Goal: Information Seeking & Learning: Learn about a topic

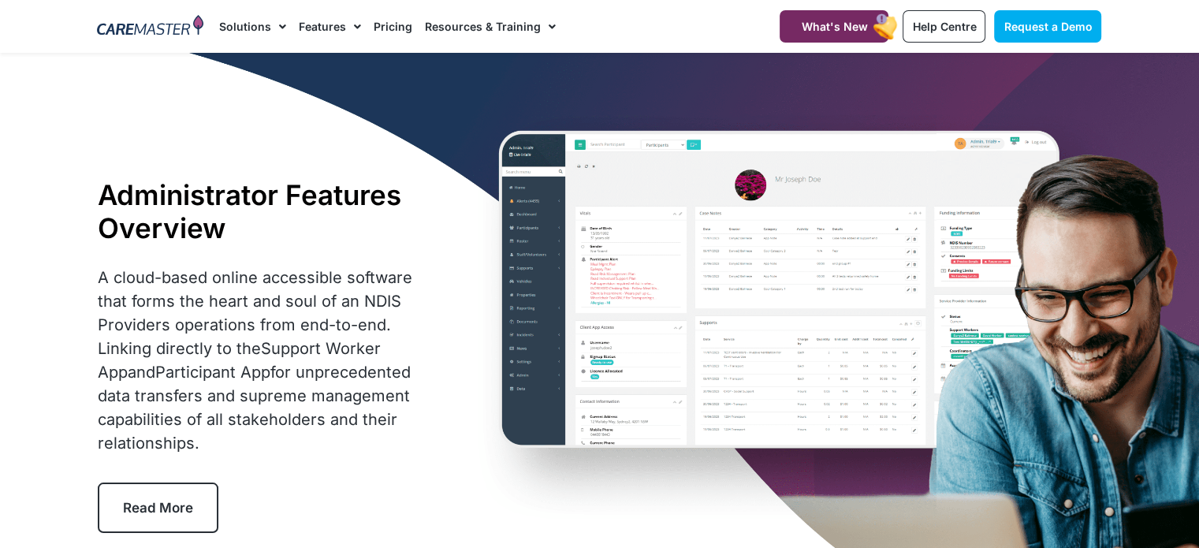
click at [394, 181] on h1 "Administrator Features Overview" at bounding box center [268, 211] width 341 height 66
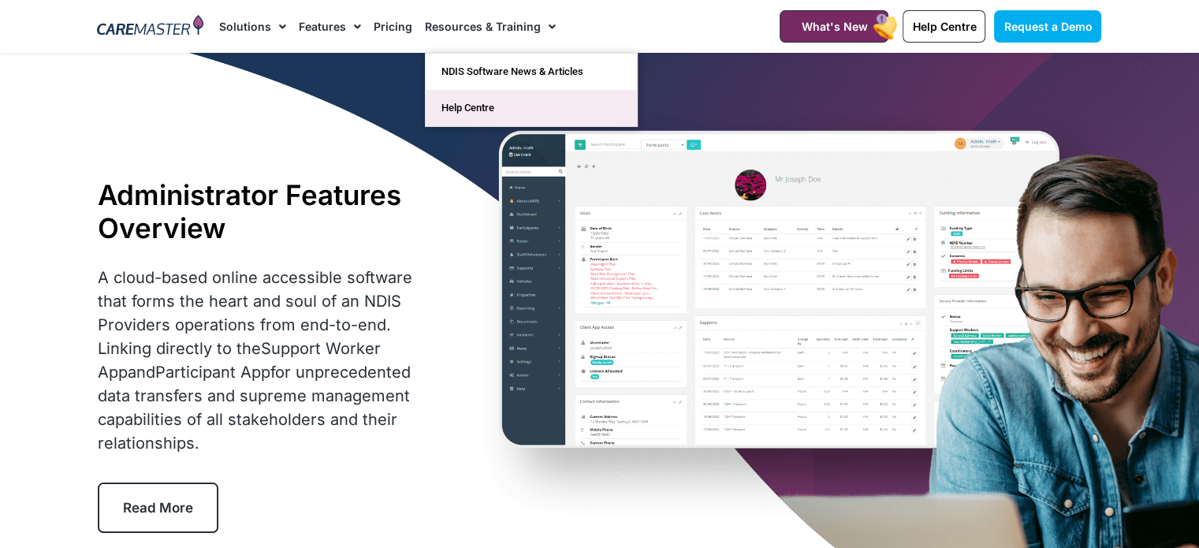
click at [486, 110] on link "Help Centre" at bounding box center [531, 108] width 211 height 36
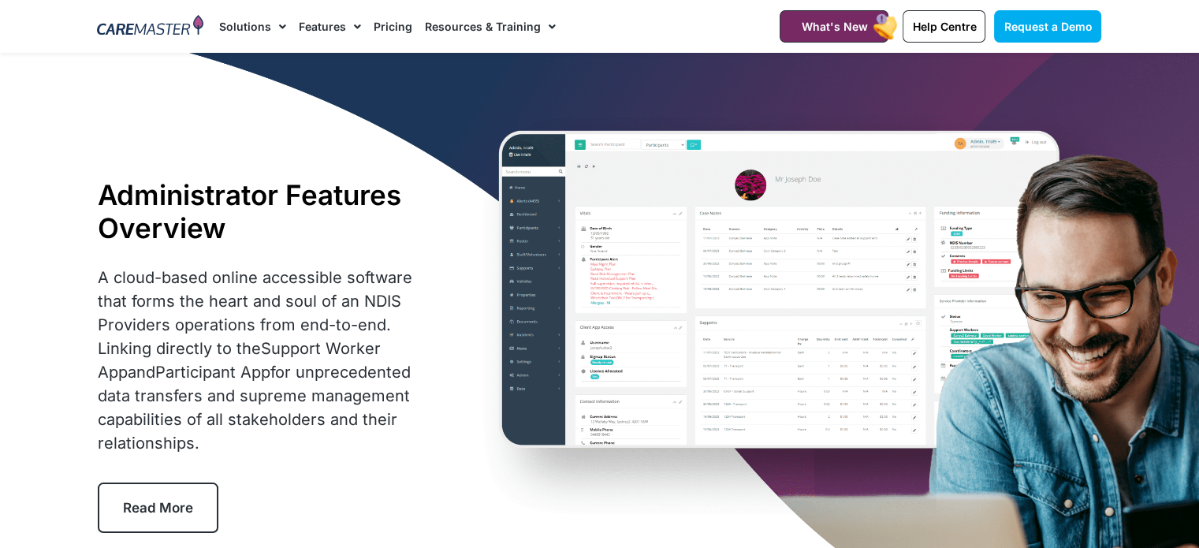
click at [391, 32] on link "Pricing" at bounding box center [393, 26] width 39 height 53
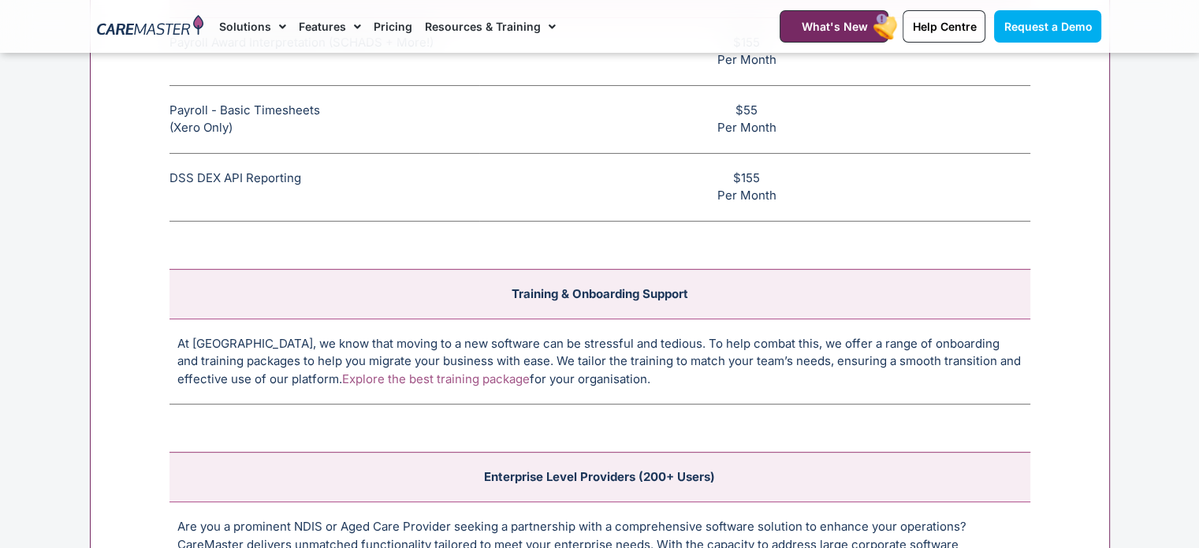
scroll to position [6307, 0]
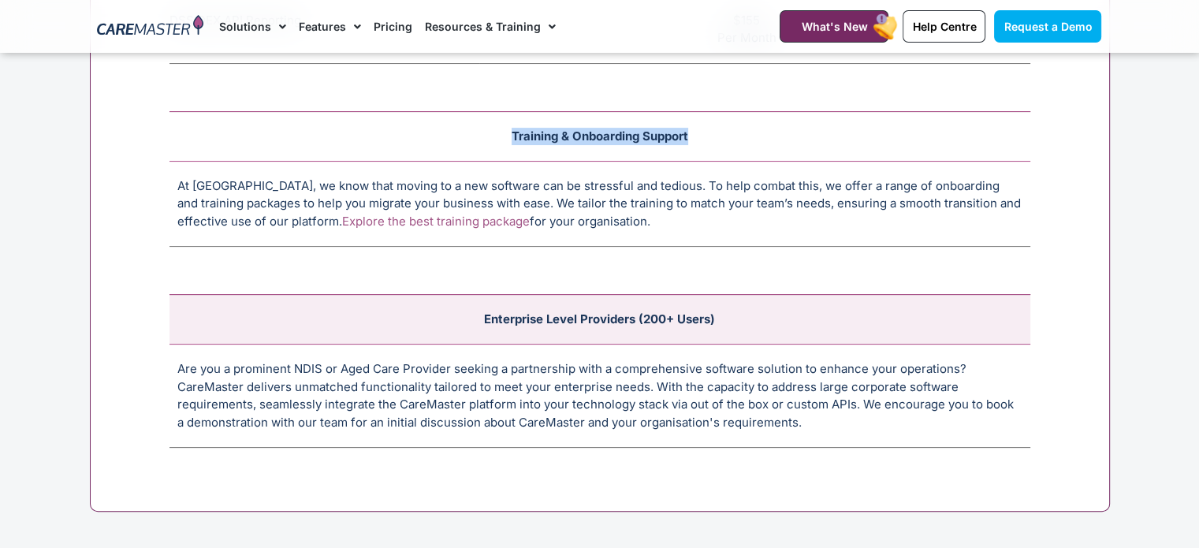
drag, startPoint x: 505, startPoint y: 124, endPoint x: 691, endPoint y: 119, distance: 186.1
click at [709, 117] on td "Training & Onboarding Support" at bounding box center [599, 136] width 861 height 50
copy td "Training & Onboarding Support"
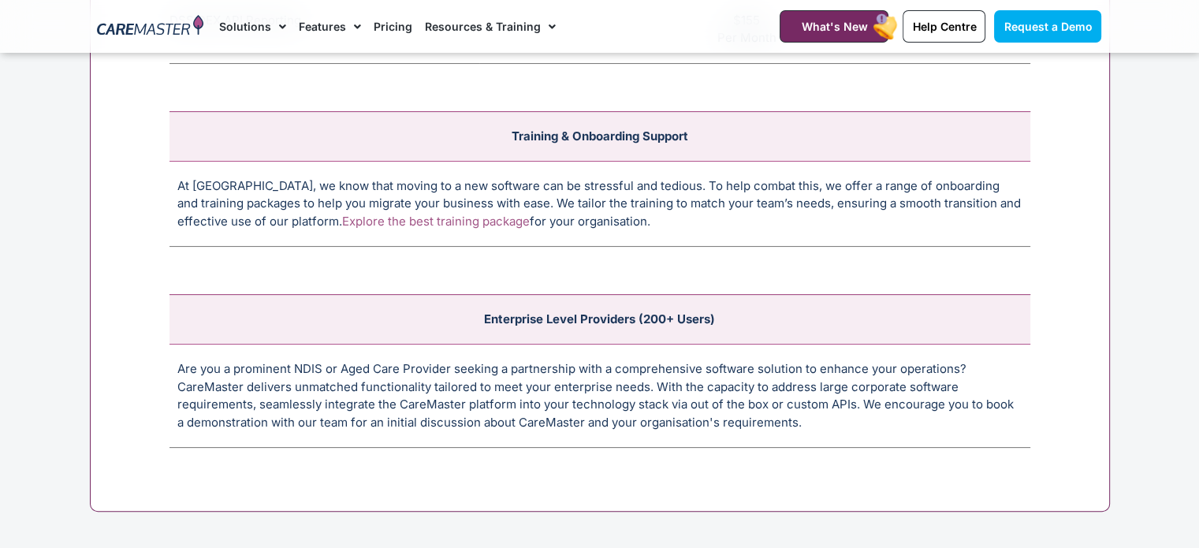
click at [835, 242] on div "Integrations Payroll Award Interpretation (SCHADS + More!) The SCHADS Award int…" at bounding box center [600, 129] width 1020 height 766
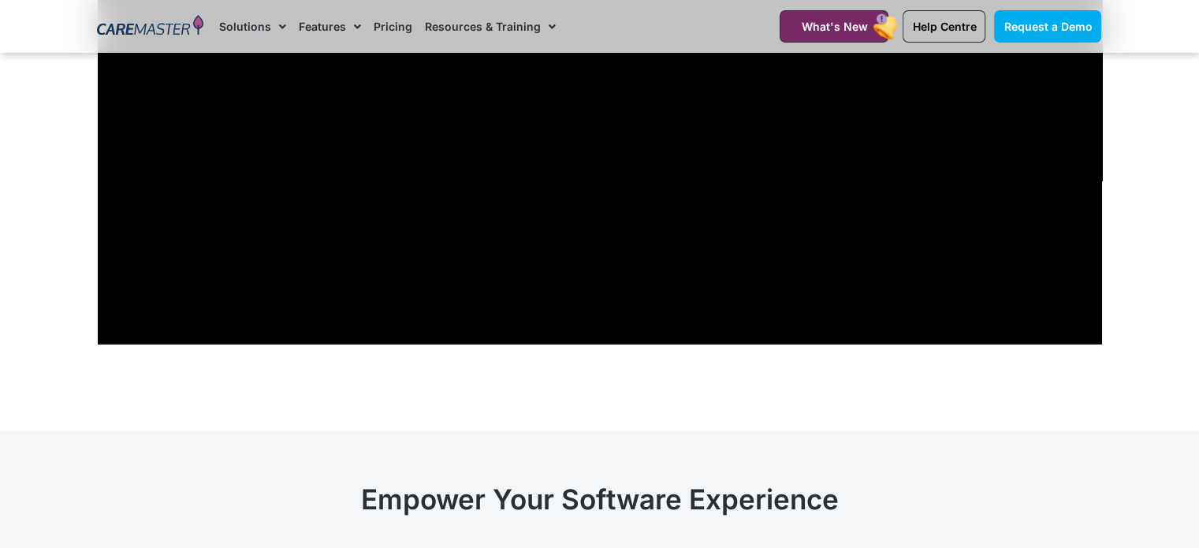
scroll to position [5440, 0]
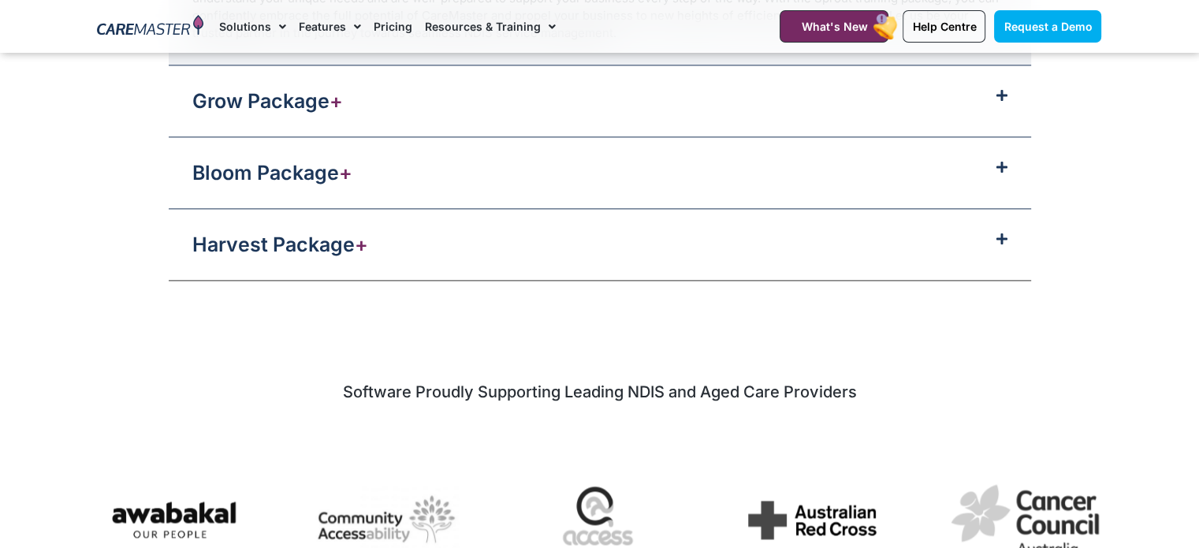
scroll to position [2129, 0]
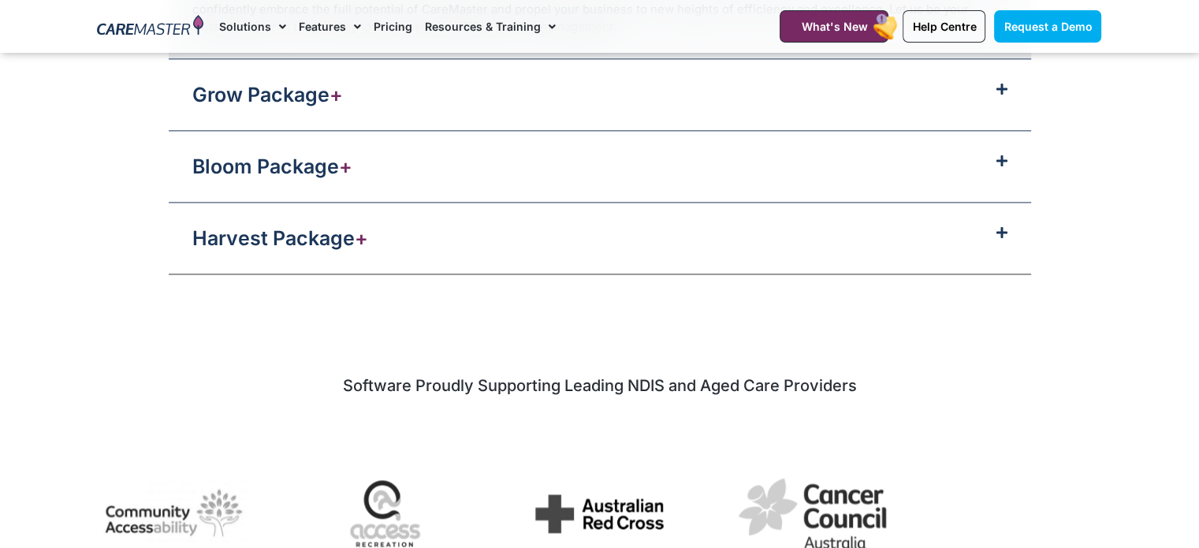
click at [757, 238] on div "Harvest Package +" at bounding box center [600, 238] width 862 height 71
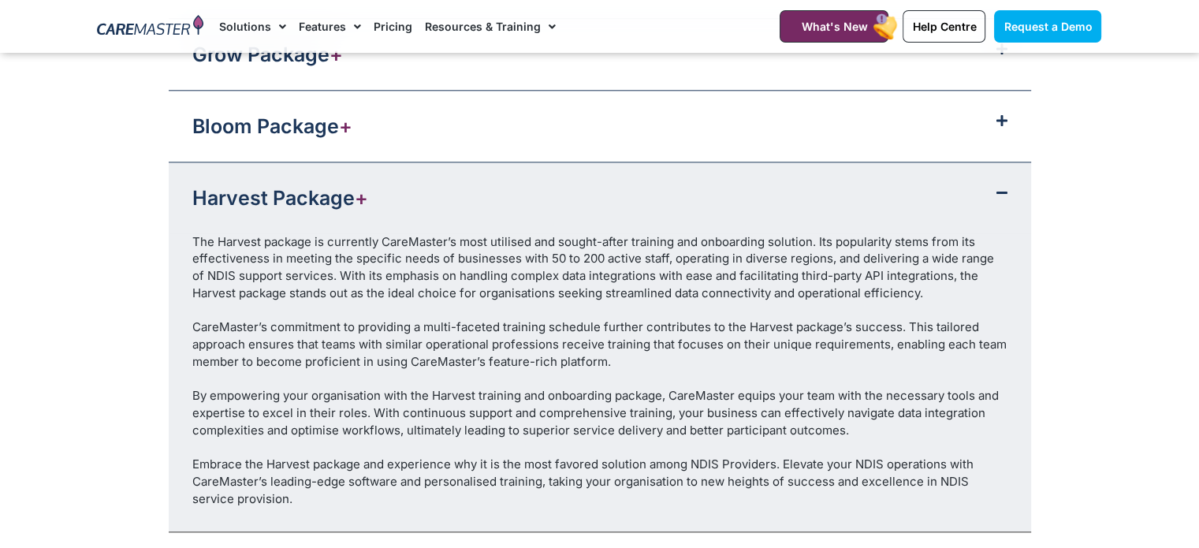
scroll to position [1892, 0]
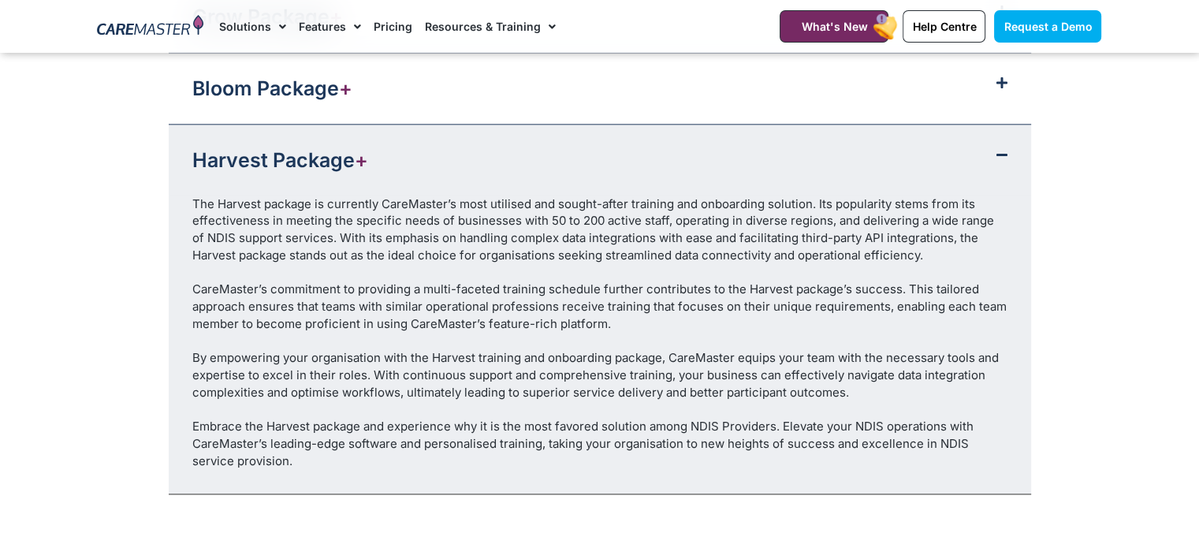
drag, startPoint x: 1190, startPoint y: 252, endPoint x: 1159, endPoint y: 255, distance: 31.6
click at [1190, 252] on section "Sprout Package + CareMaster offers various training packages to assist in onboa…" at bounding box center [599, 202] width 1199 height 602
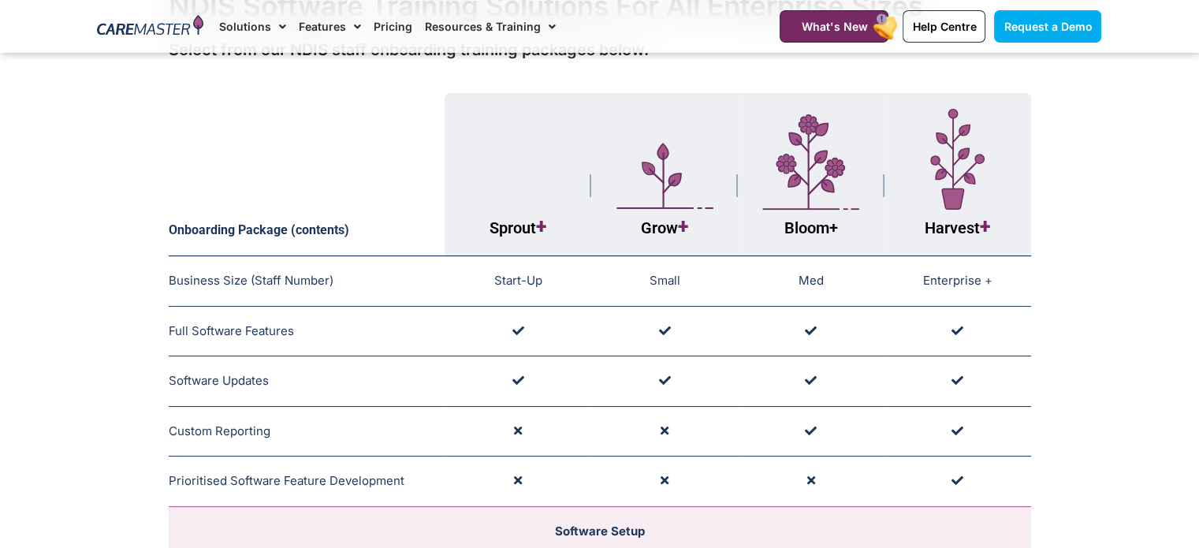
scroll to position [79, 0]
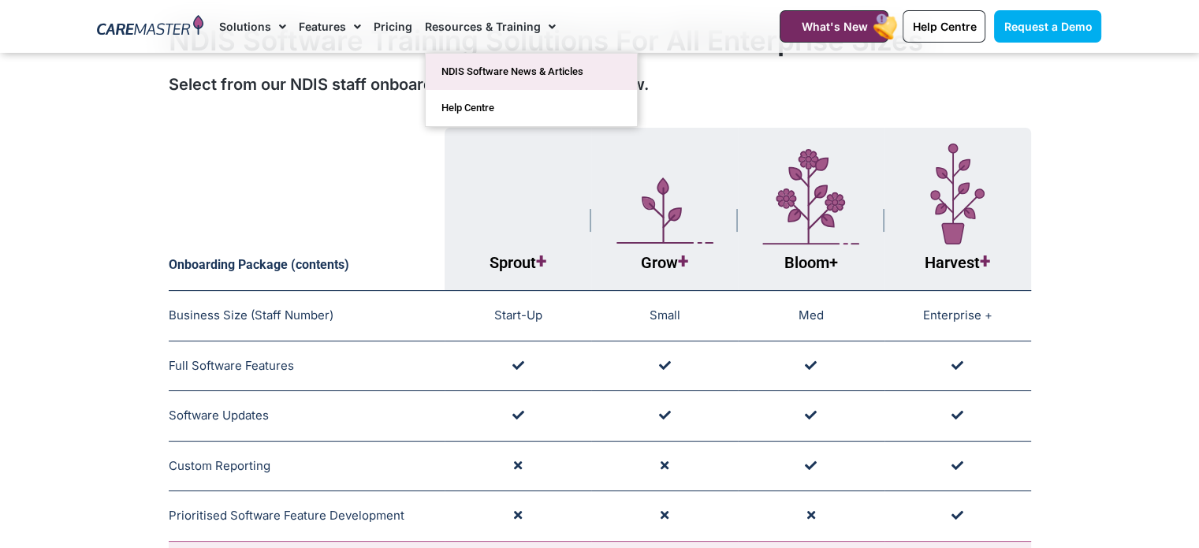
click at [508, 68] on link "NDIS Software News & Articles" at bounding box center [531, 72] width 211 height 36
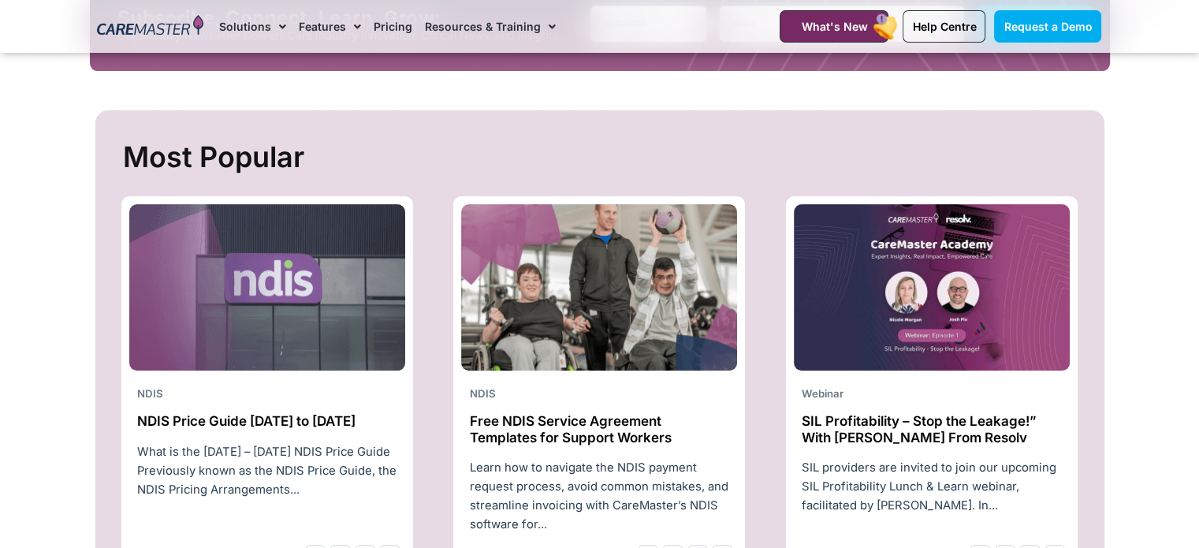
scroll to position [710, 0]
